Goal: Task Accomplishment & Management: Complete application form

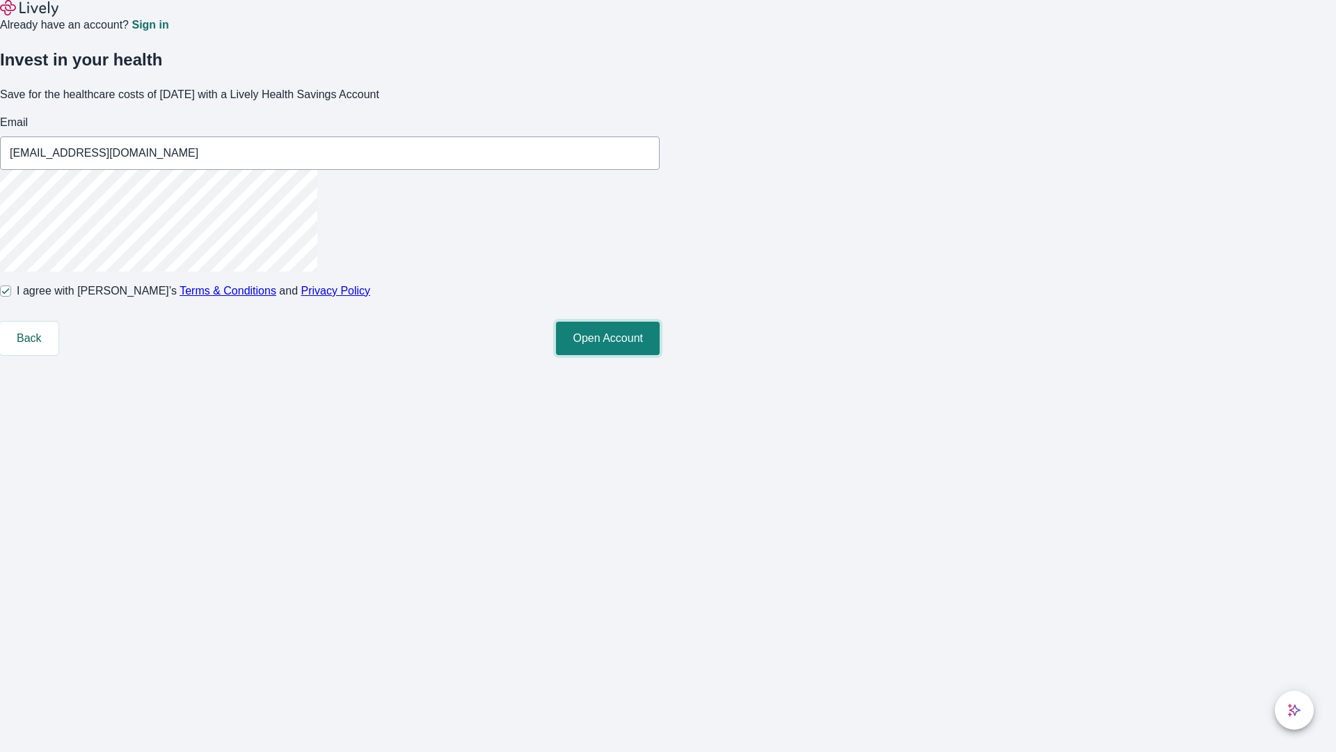
click at [660, 355] on button "Open Account" at bounding box center [608, 338] width 104 height 33
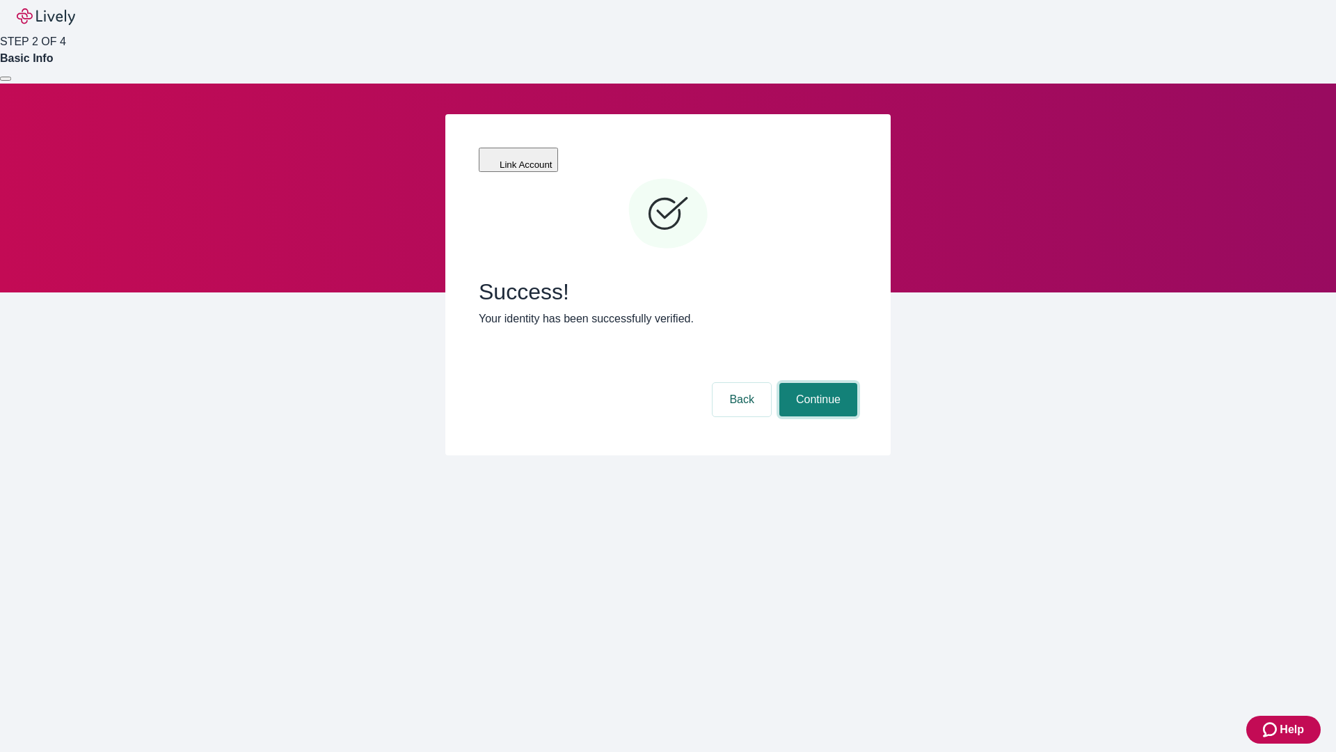
click at [816, 383] on button "Continue" at bounding box center [818, 399] width 78 height 33
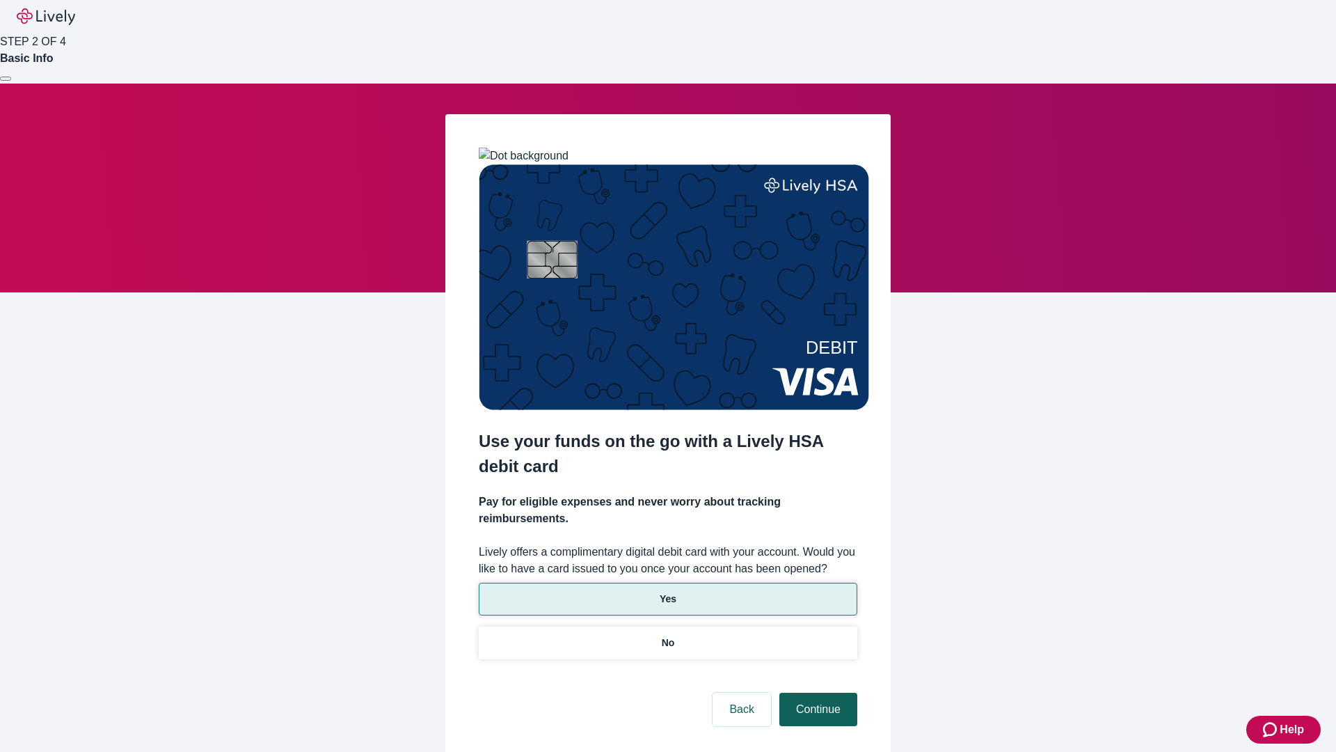
click at [667, 592] on p "Yes" at bounding box center [668, 599] width 17 height 15
click at [816, 692] on button "Continue" at bounding box center [818, 708] width 78 height 33
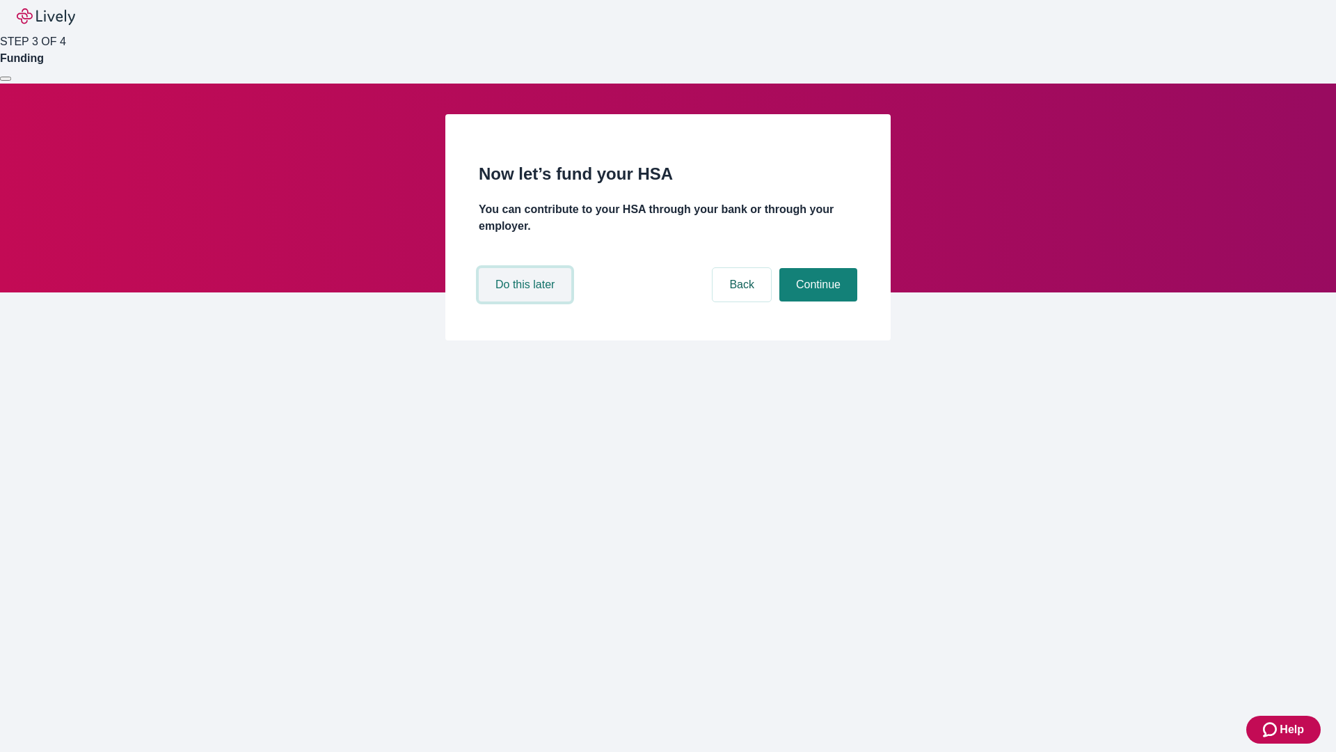
click at [527, 301] on button "Do this later" at bounding box center [525, 284] width 93 height 33
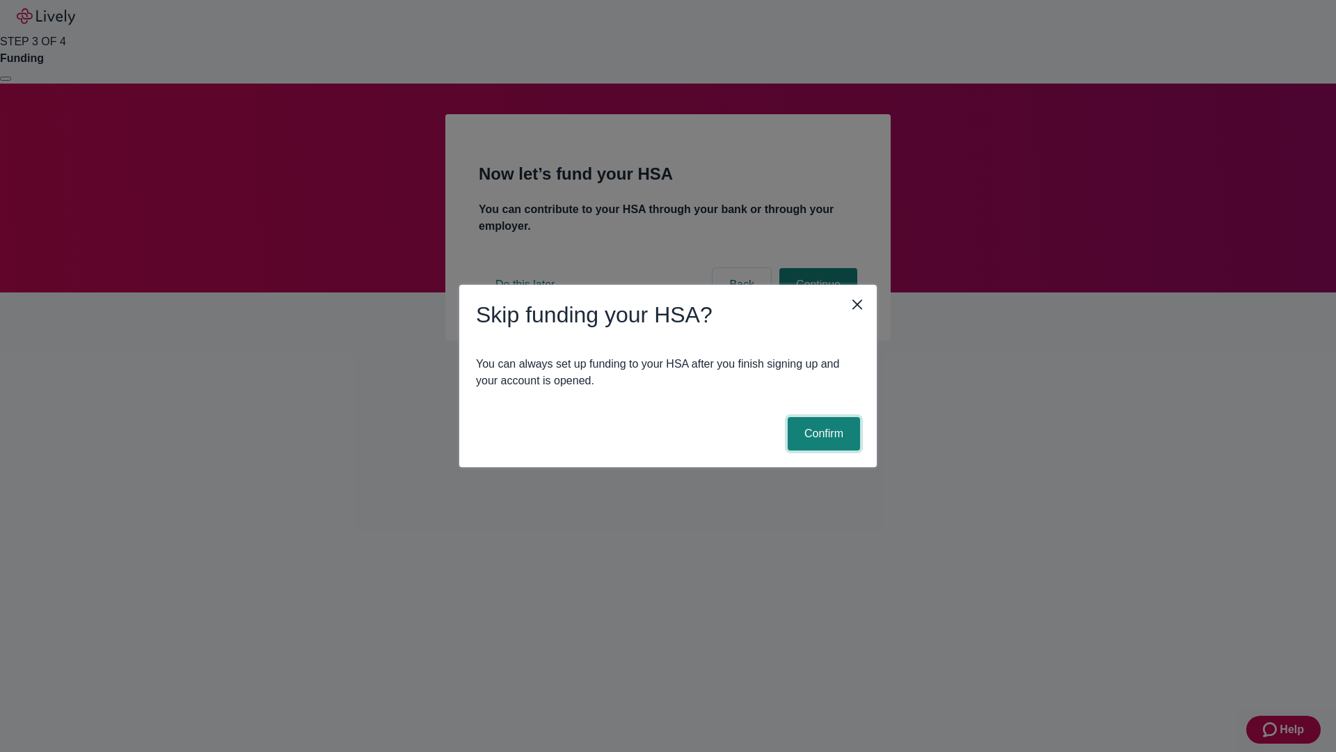
click at [822, 434] on button "Confirm" at bounding box center [824, 433] width 72 height 33
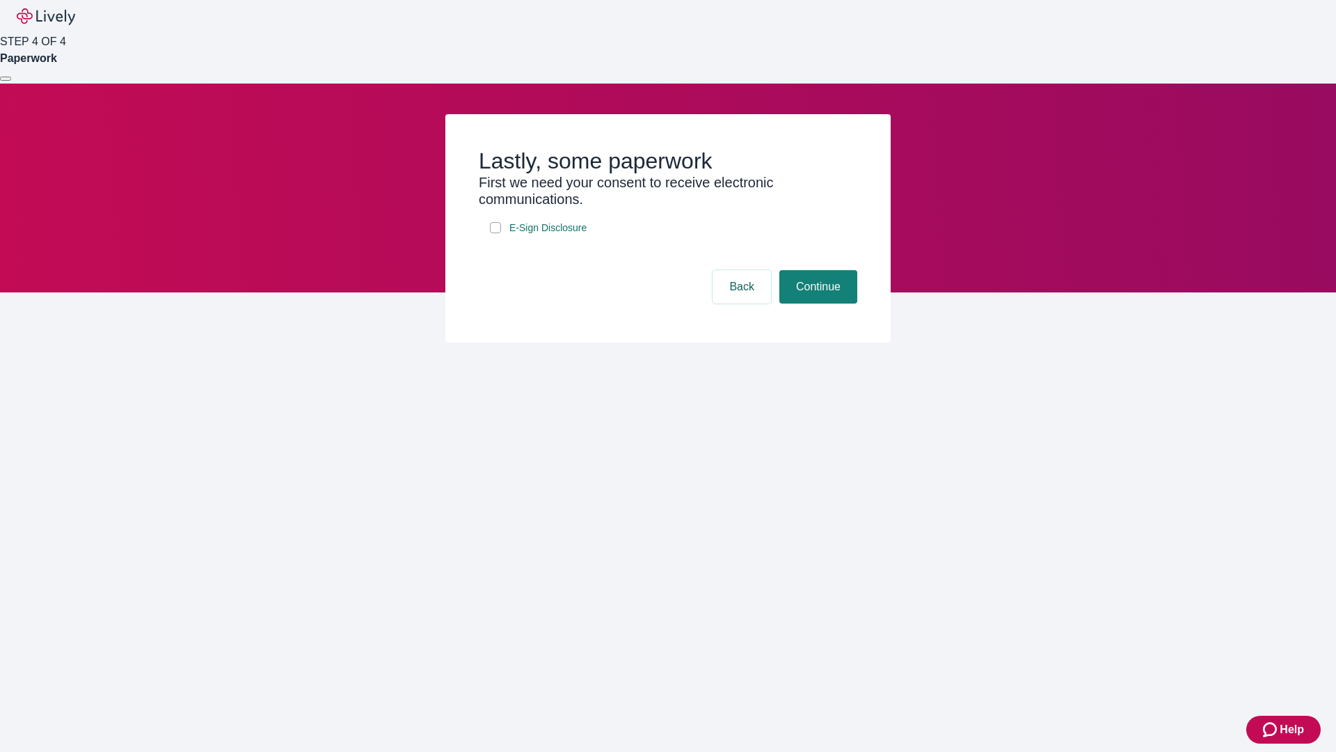
click at [495, 233] on input "E-Sign Disclosure" at bounding box center [495, 227] width 11 height 11
checkbox input "true"
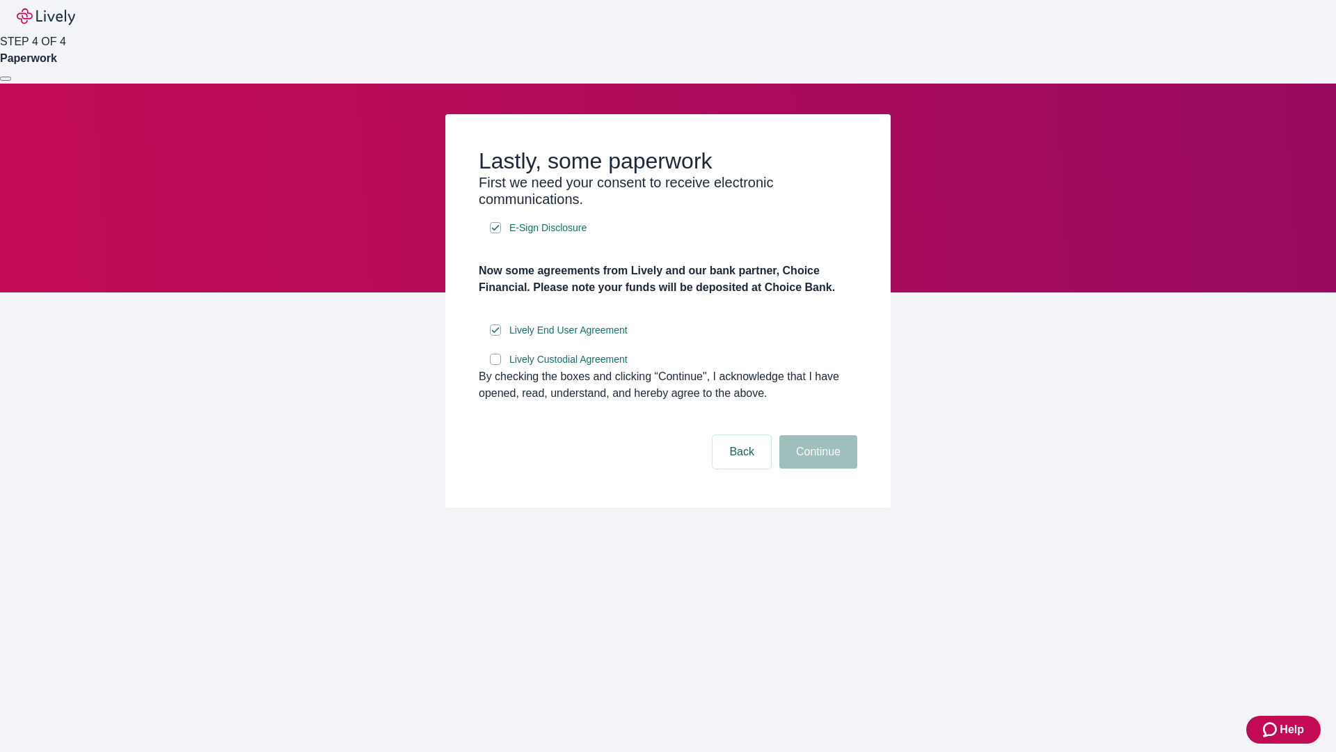
click at [495, 365] on input "Lively Custodial Agreement" at bounding box center [495, 359] width 11 height 11
checkbox input "true"
click at [816, 468] on button "Continue" at bounding box center [818, 451] width 78 height 33
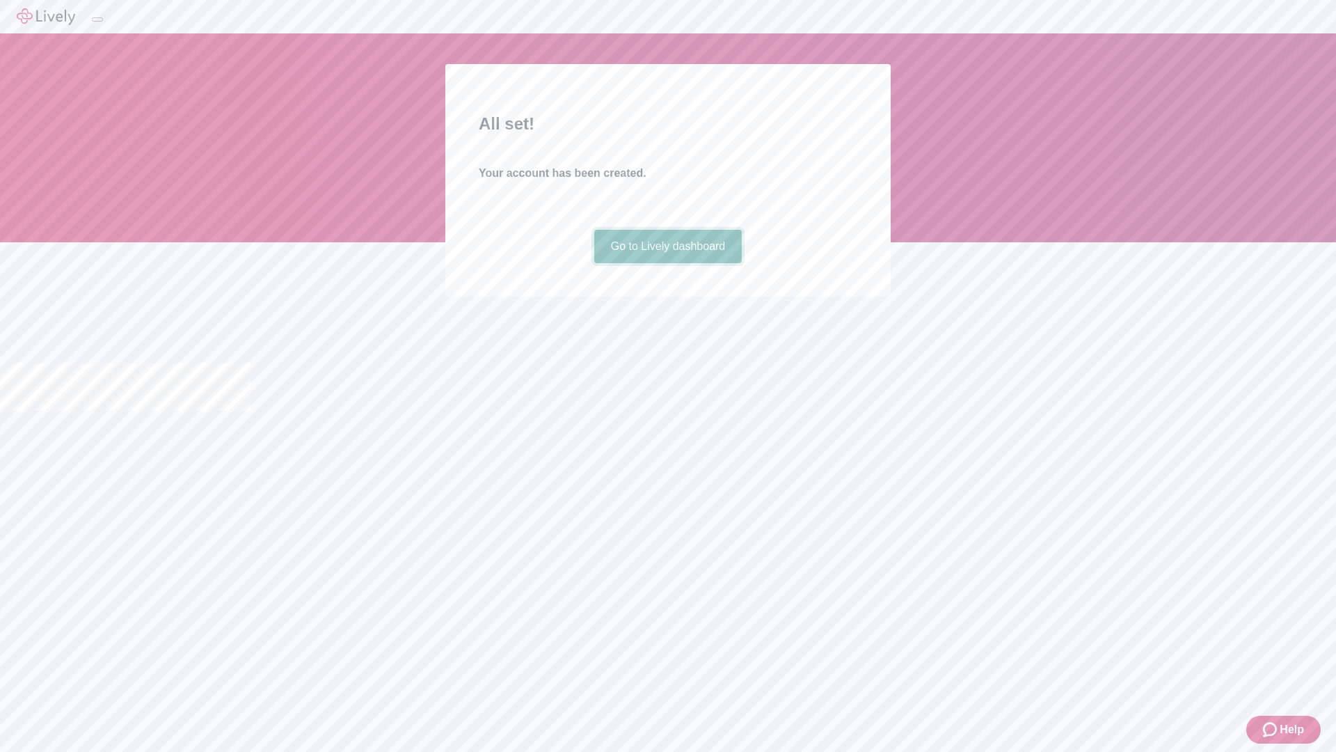
click at [667, 263] on link "Go to Lively dashboard" at bounding box center [668, 246] width 148 height 33
